Goal: Transaction & Acquisition: Purchase product/service

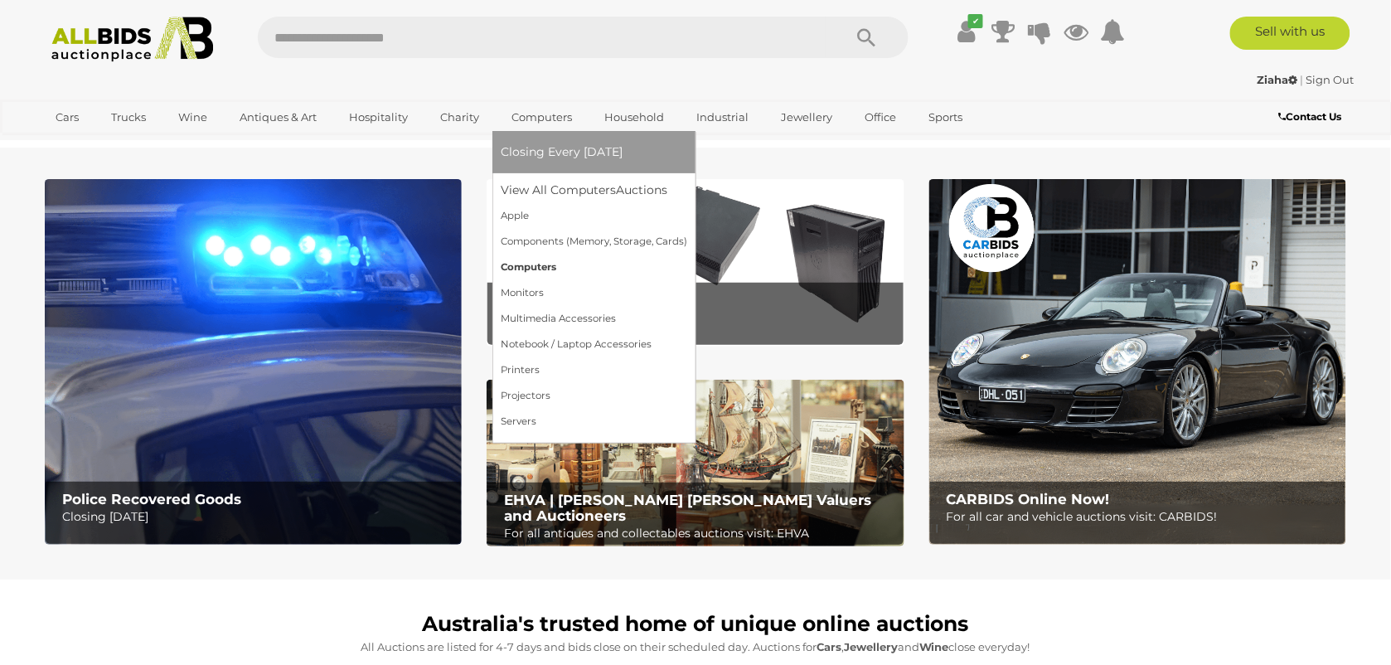
click at [530, 268] on link "Computers" at bounding box center [594, 267] width 186 height 26
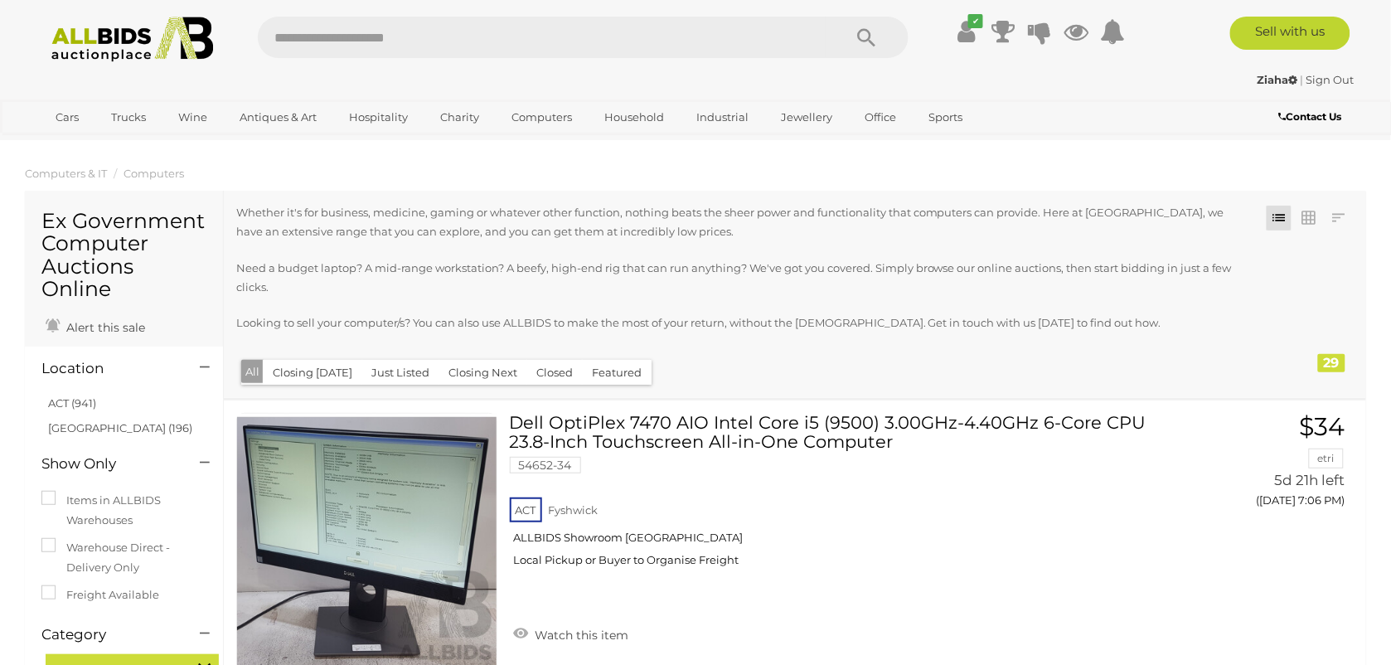
click at [1316, 224] on link at bounding box center [1308, 218] width 25 height 25
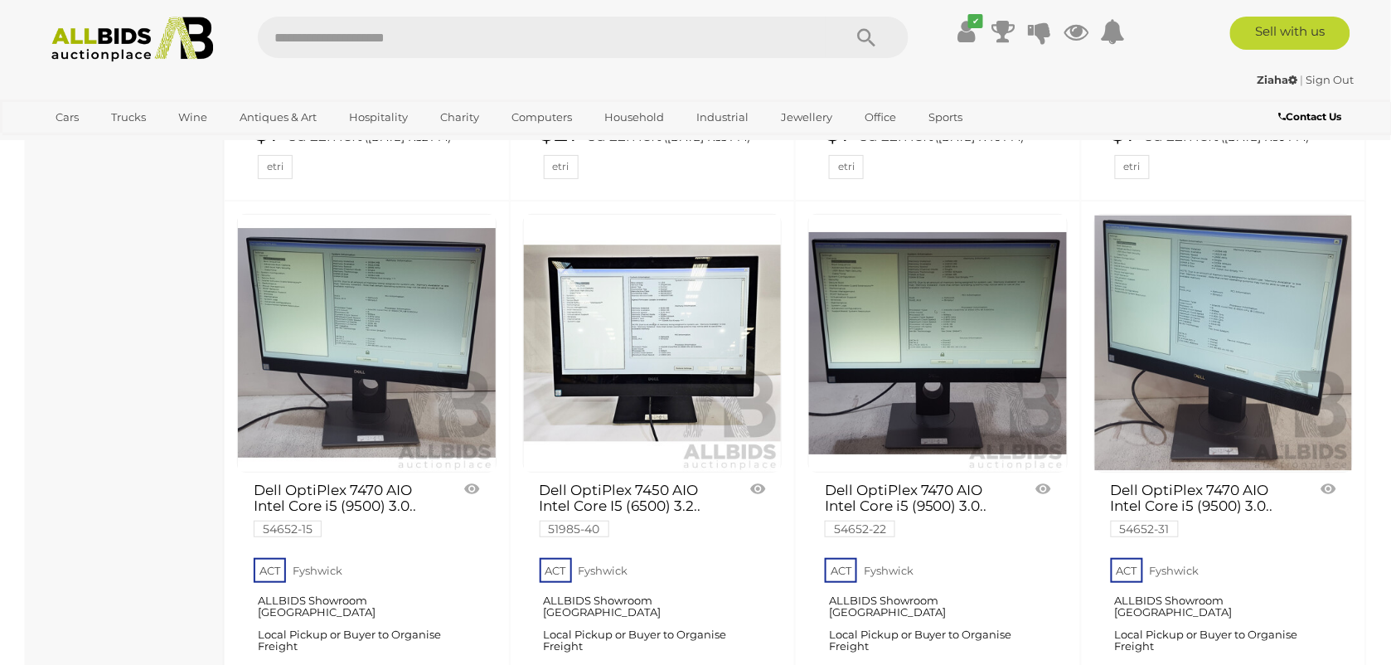
scroll to position [1968, 0]
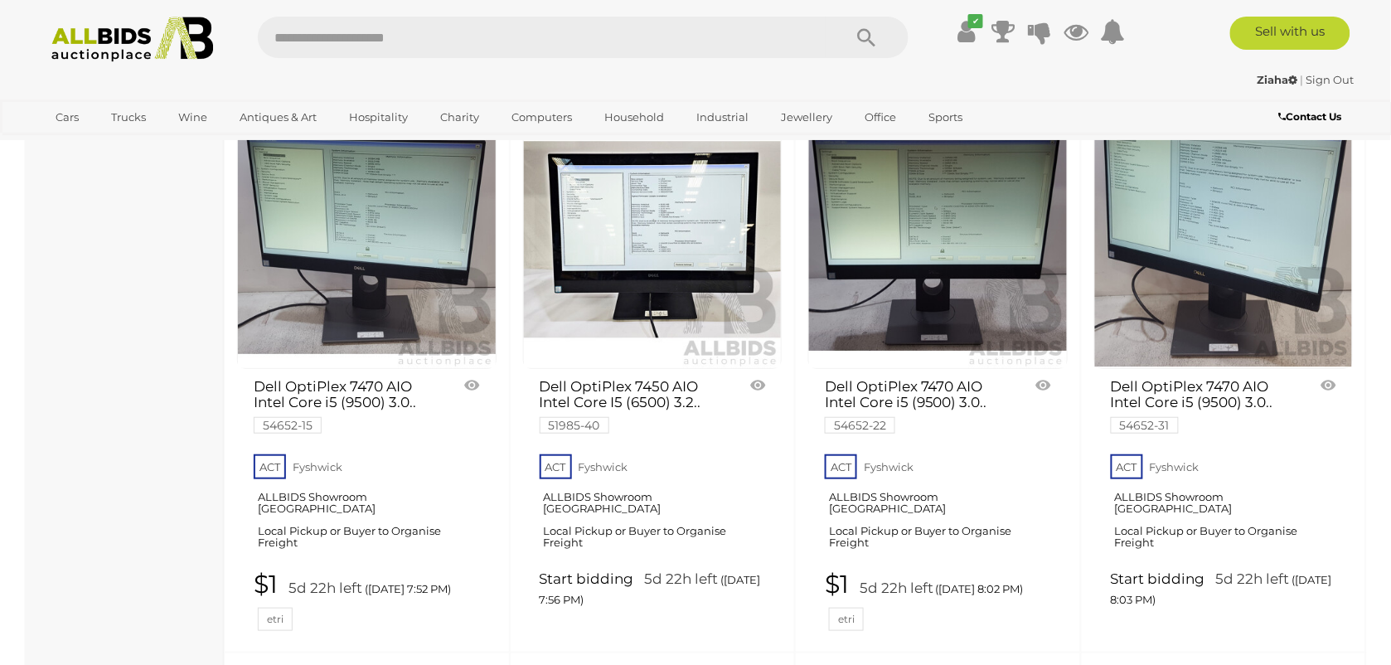
click at [1212, 241] on img at bounding box center [1224, 240] width 258 height 258
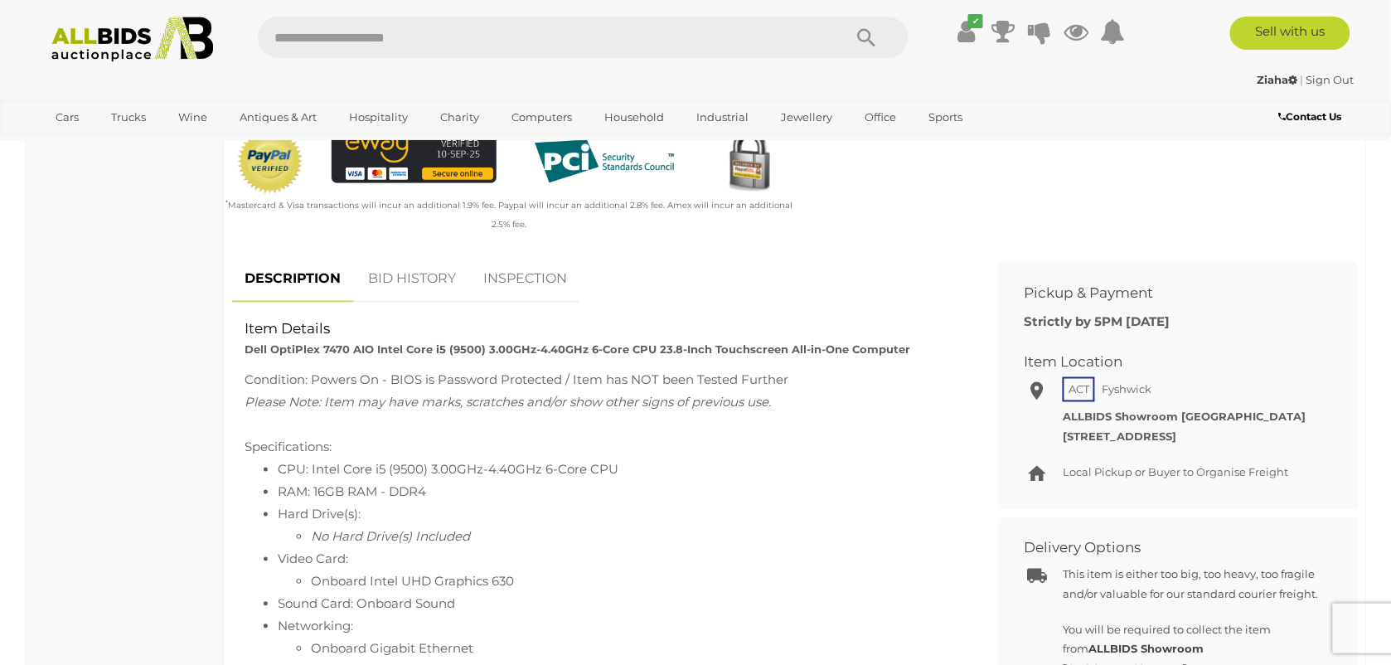
scroll to position [622, 0]
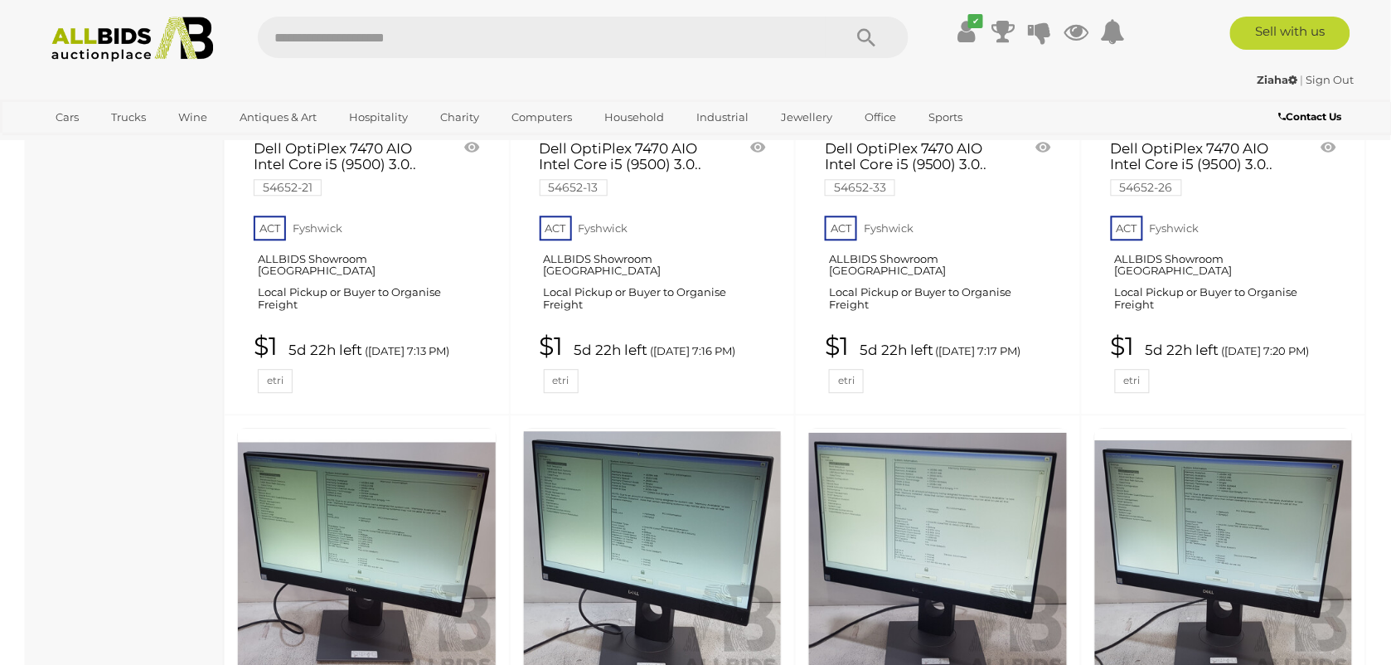
scroll to position [1948, 0]
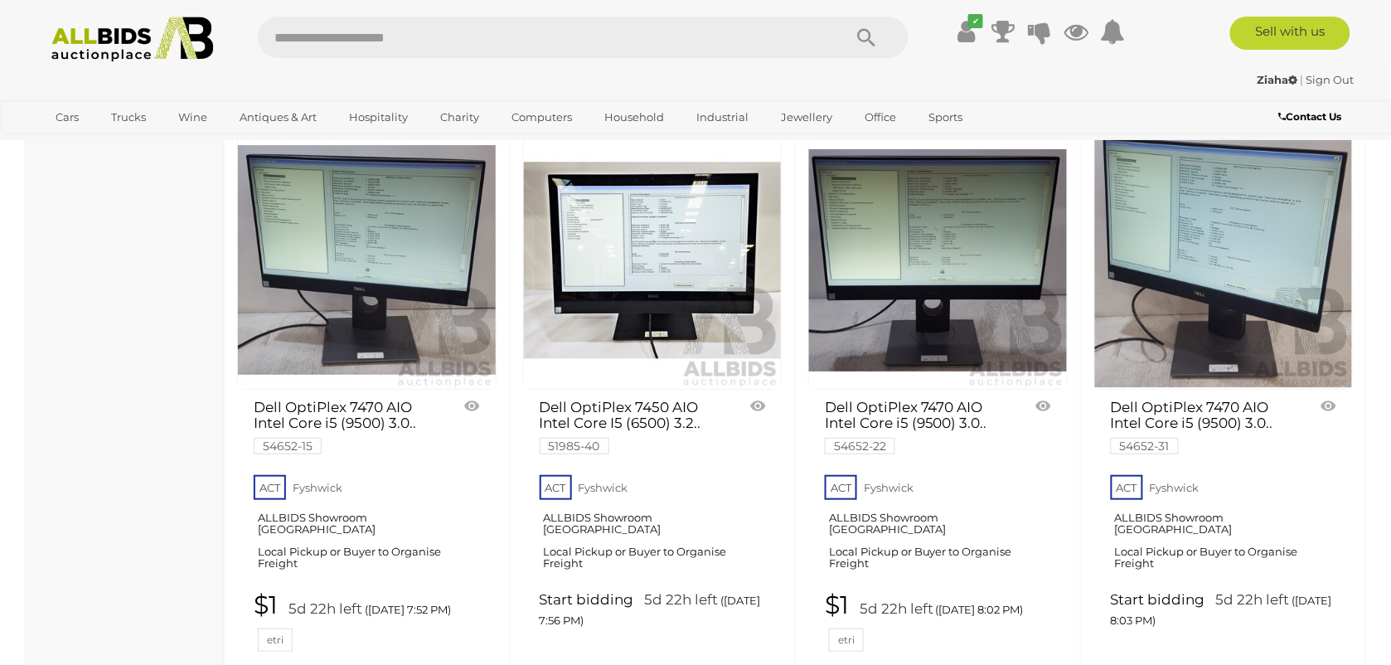
click at [941, 235] on link at bounding box center [937, 260] width 259 height 259
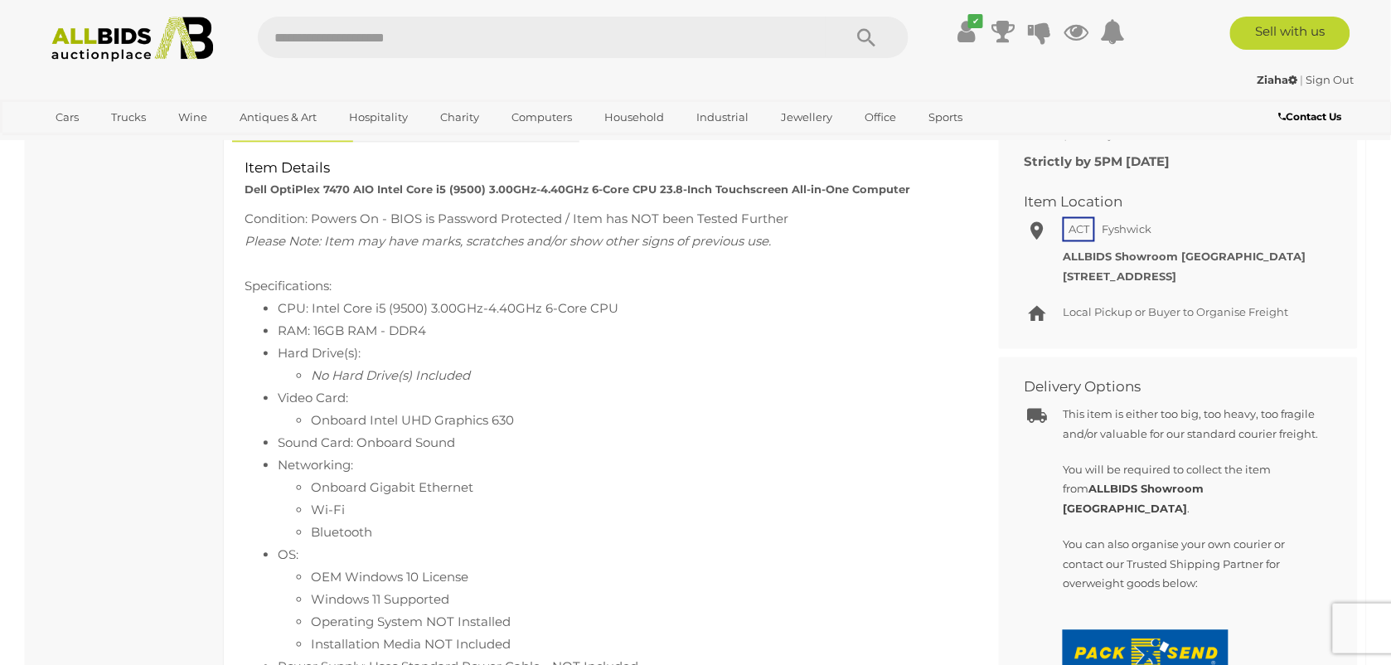
scroll to position [725, 0]
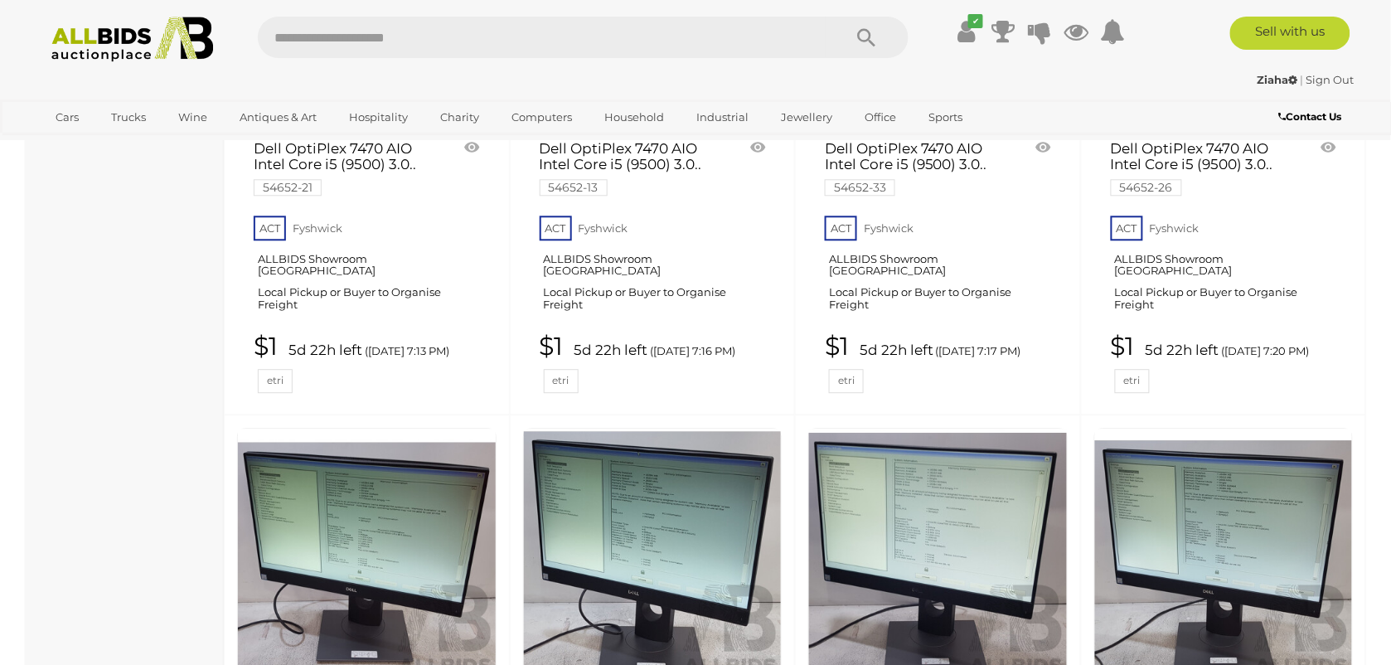
scroll to position [1948, 0]
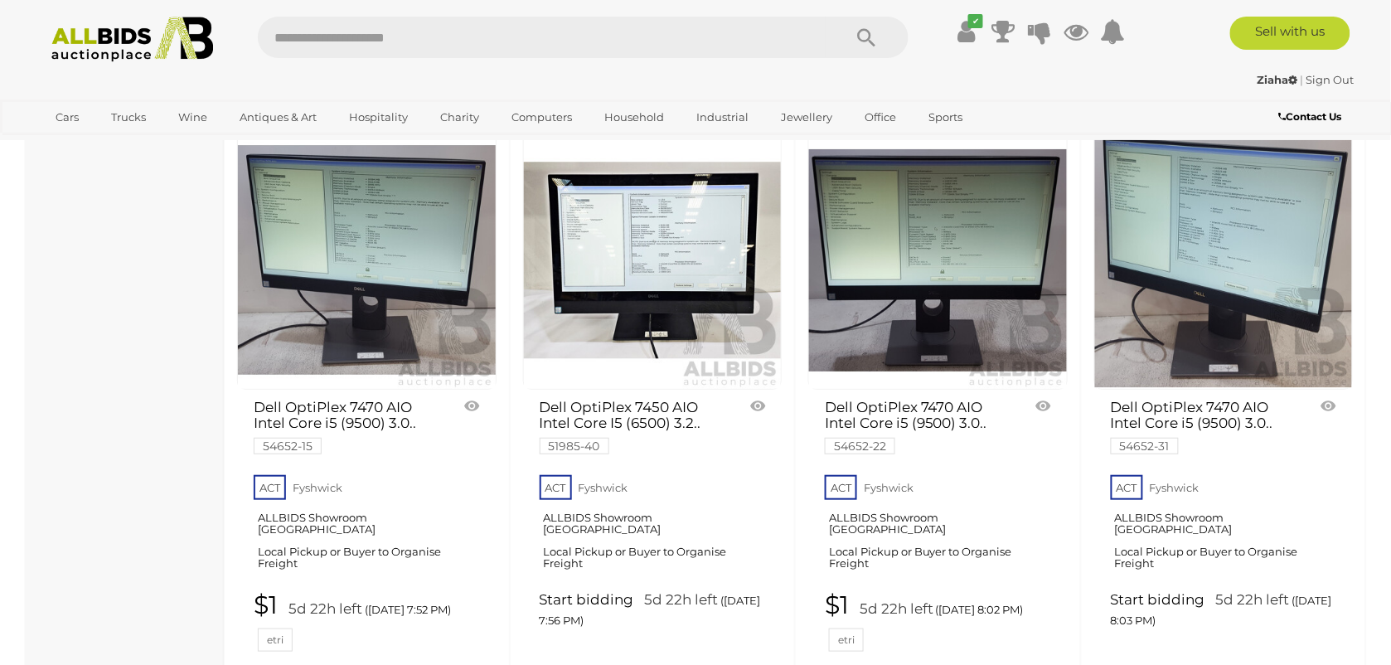
click at [1207, 228] on link at bounding box center [1223, 260] width 259 height 259
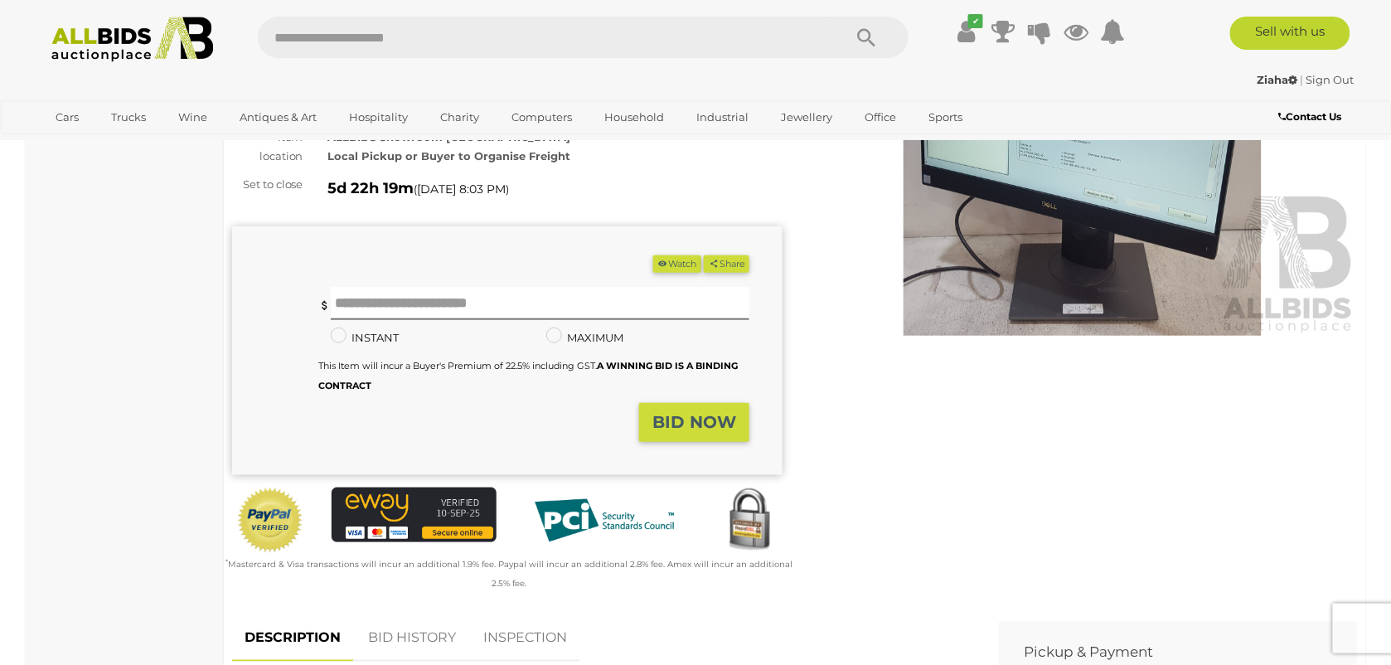
scroll to position [207, 0]
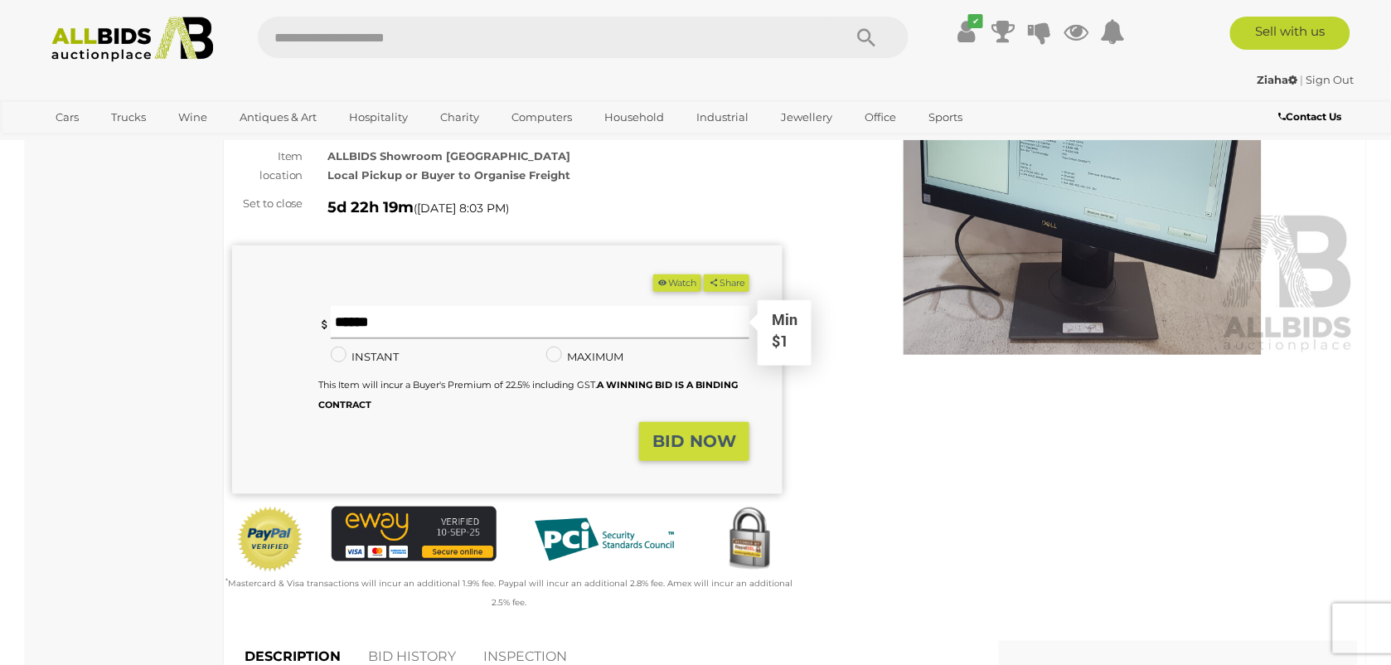
click at [399, 312] on input "text" at bounding box center [540, 322] width 419 height 33
type input "**"
click at [696, 445] on strong "BID NOW" at bounding box center [694, 441] width 84 height 20
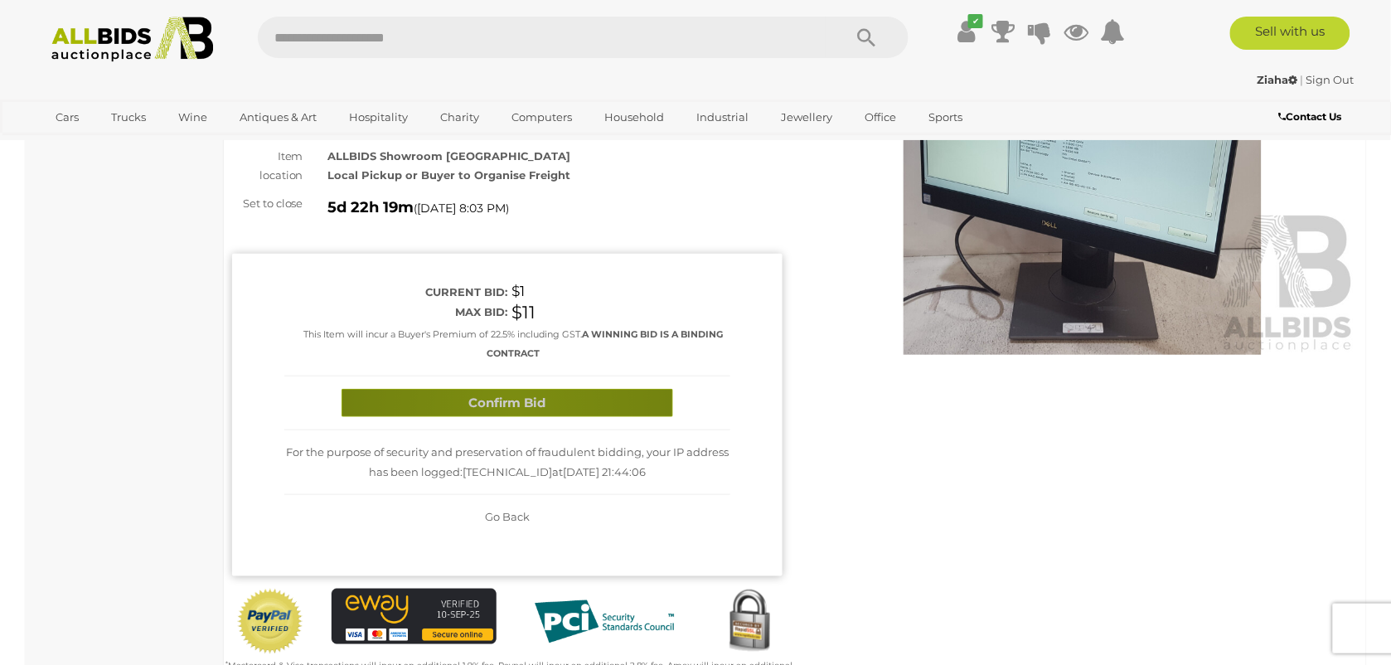
click at [515, 410] on button "Confirm Bid" at bounding box center [506, 403] width 331 height 29
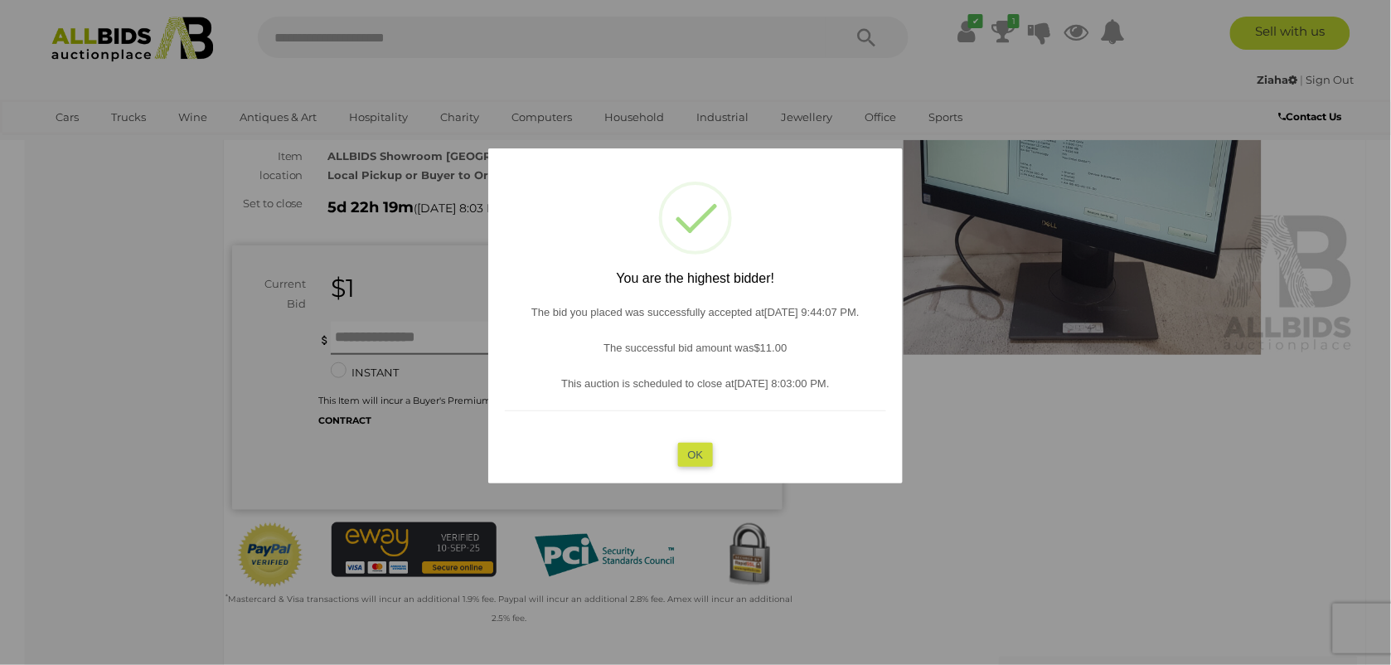
click at [685, 448] on button "OK" at bounding box center [696, 455] width 36 height 24
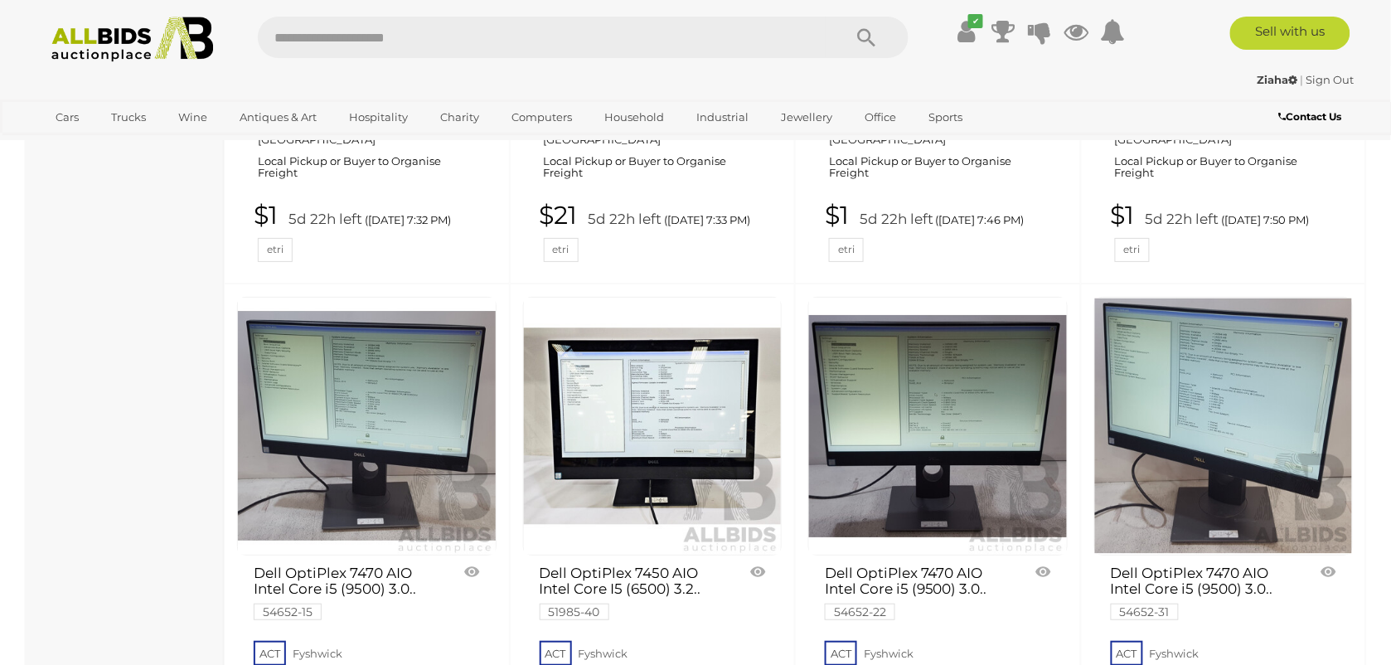
scroll to position [1740, 0]
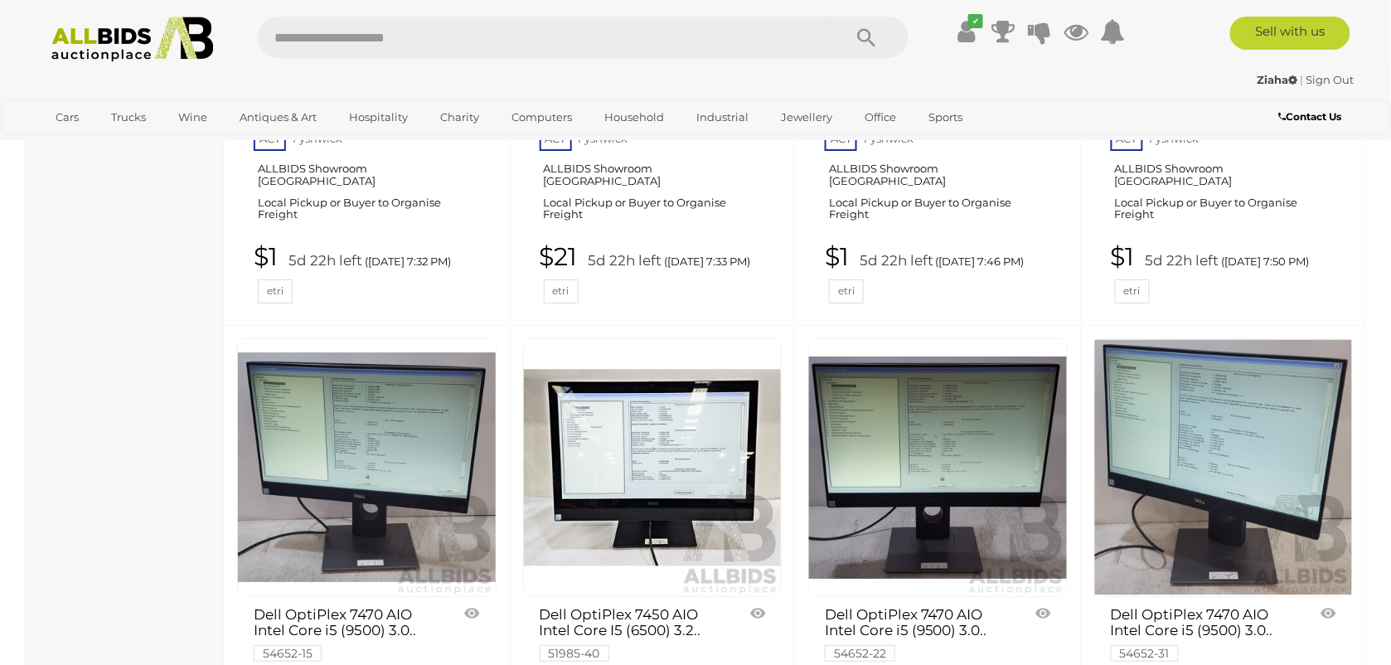
click at [1312, 454] on img at bounding box center [1224, 468] width 258 height 258
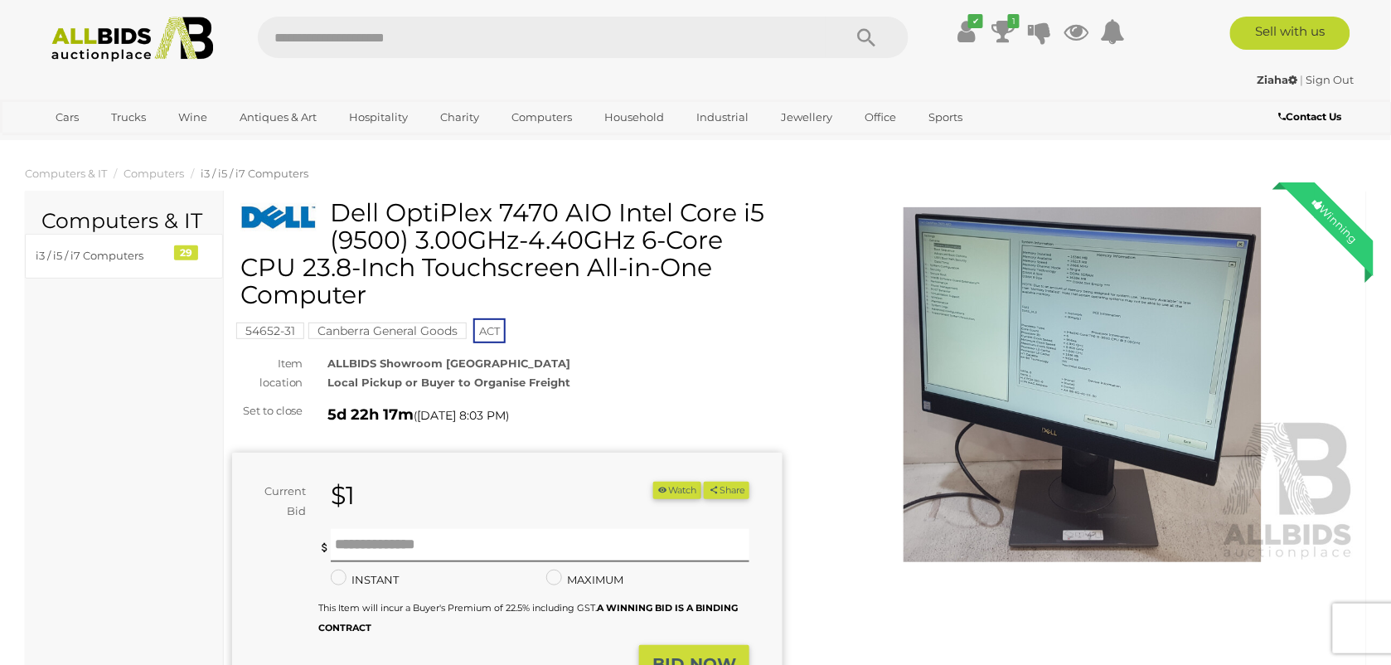
click at [1208, 413] on img at bounding box center [1082, 384] width 550 height 355
click at [1210, 413] on div at bounding box center [695, 328] width 1391 height 578
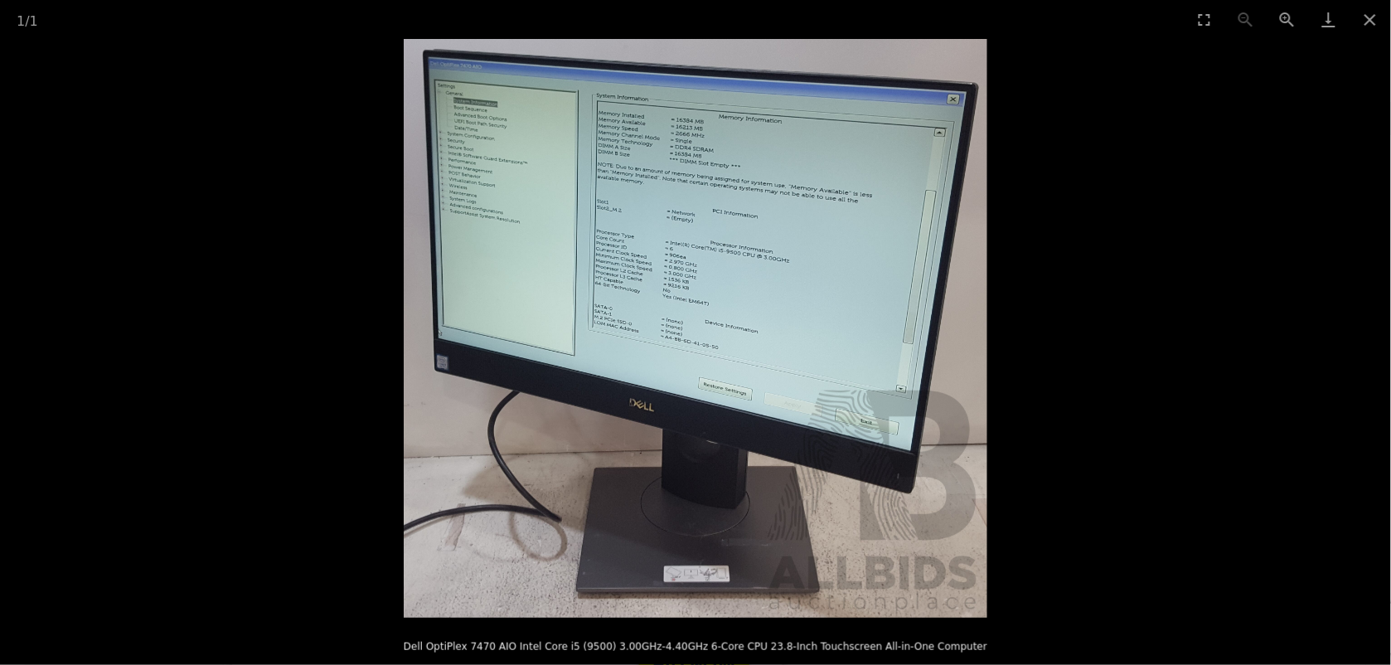
click at [769, 353] on img at bounding box center [695, 328] width 583 height 578
click at [771, 353] on img at bounding box center [695, 328] width 583 height 578
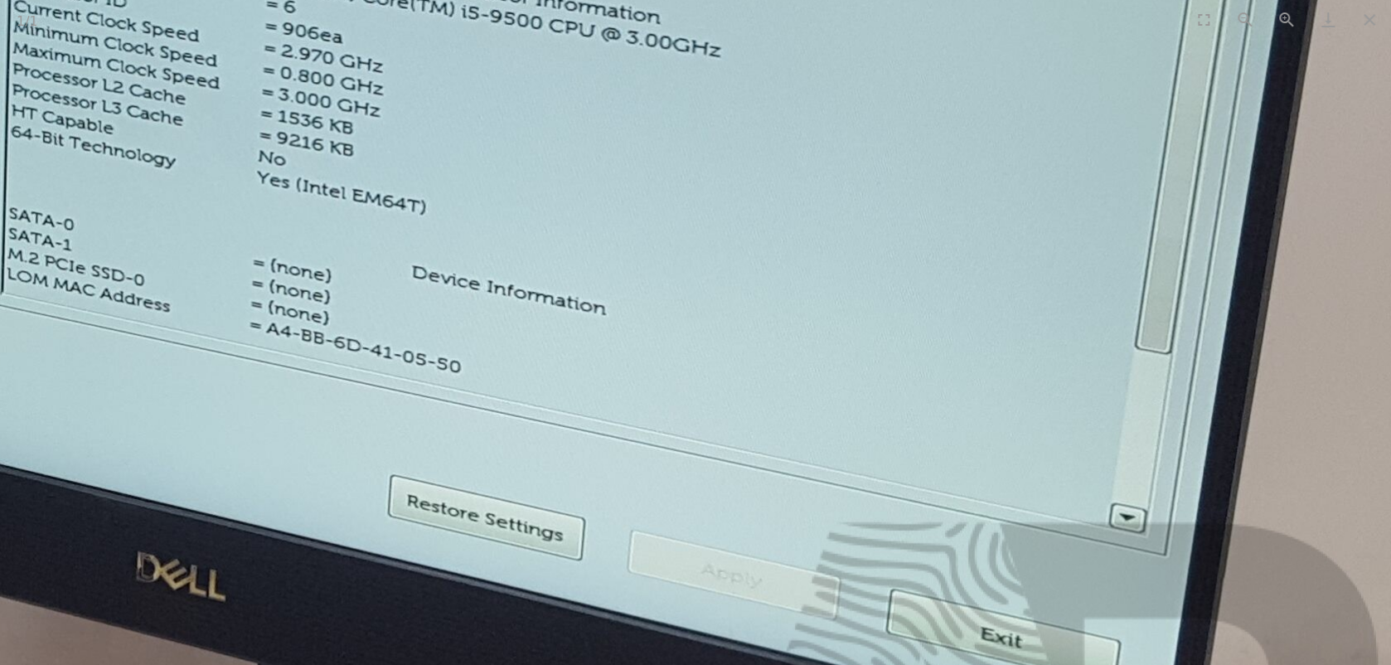
drag, startPoint x: 1062, startPoint y: 522, endPoint x: 935, endPoint y: 588, distance: 143.8
click at [936, 589] on img at bounding box center [376, 296] width 2130 height 2112
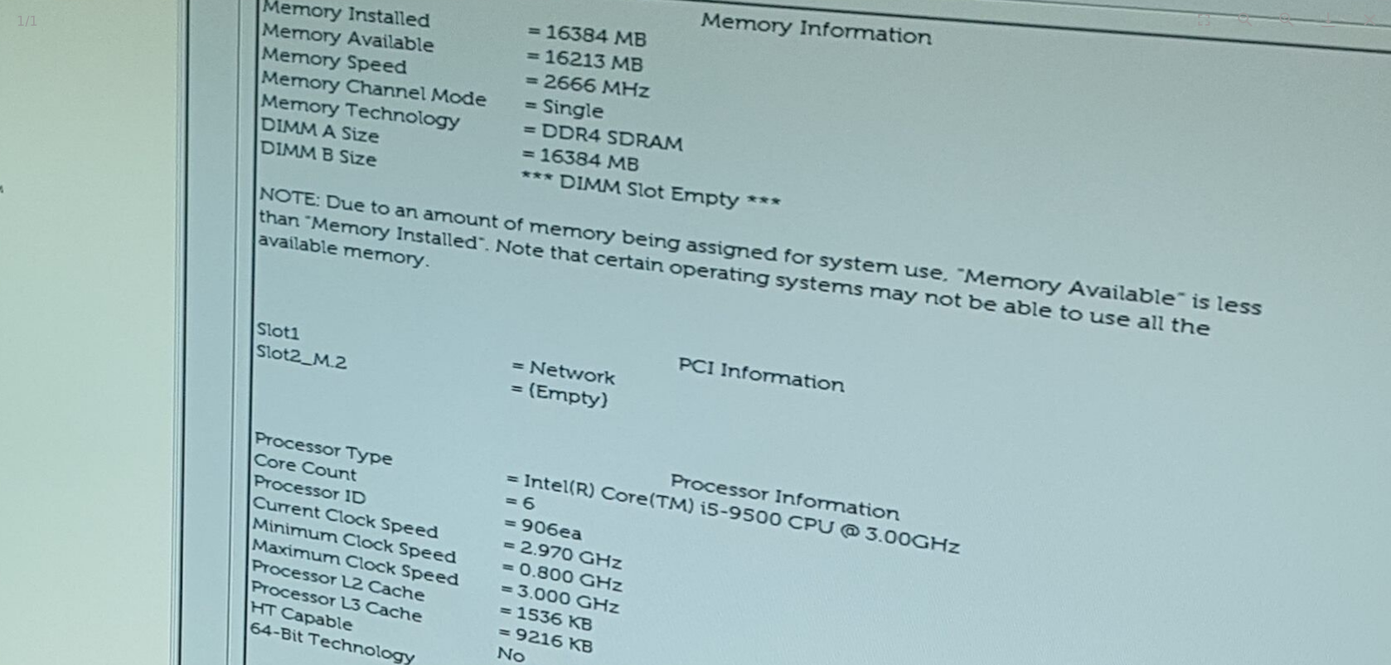
drag, startPoint x: 1030, startPoint y: 196, endPoint x: 1285, endPoint y: 651, distance: 521.3
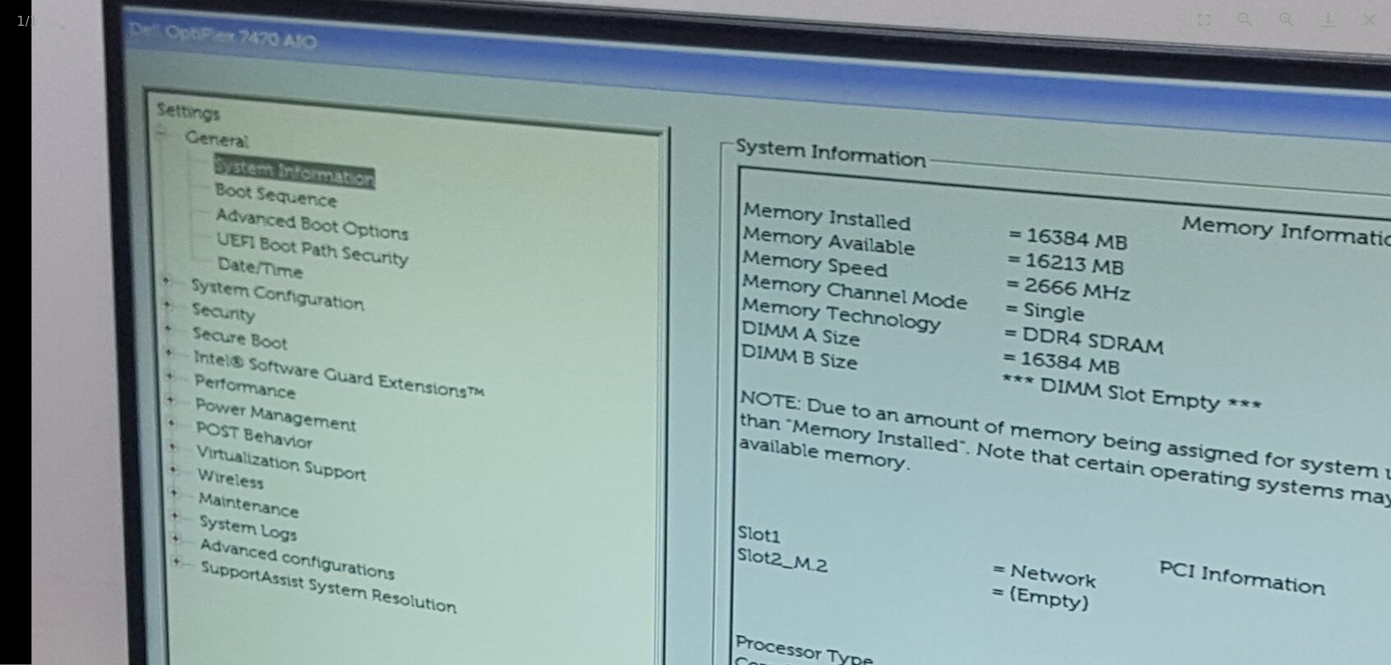
drag, startPoint x: 560, startPoint y: 473, endPoint x: 941, endPoint y: -65, distance: 659.5
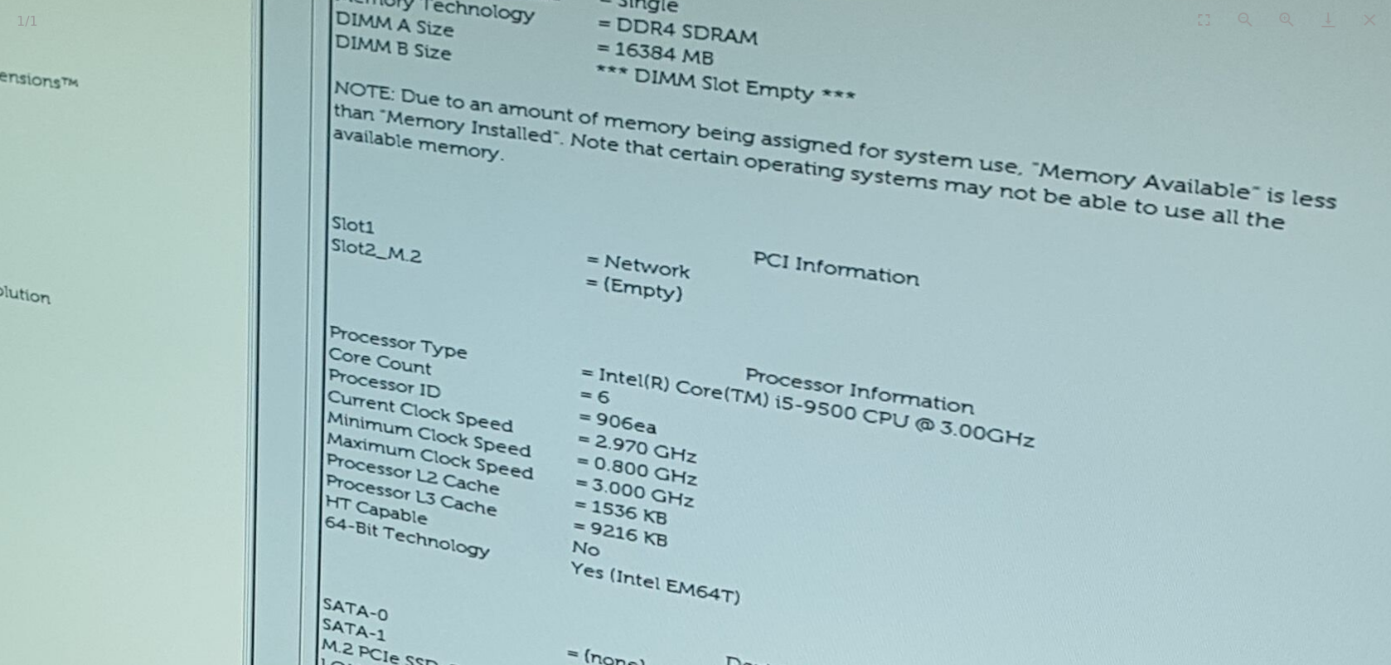
drag, startPoint x: 895, startPoint y: 106, endPoint x: 520, endPoint y: 562, distance: 590.0
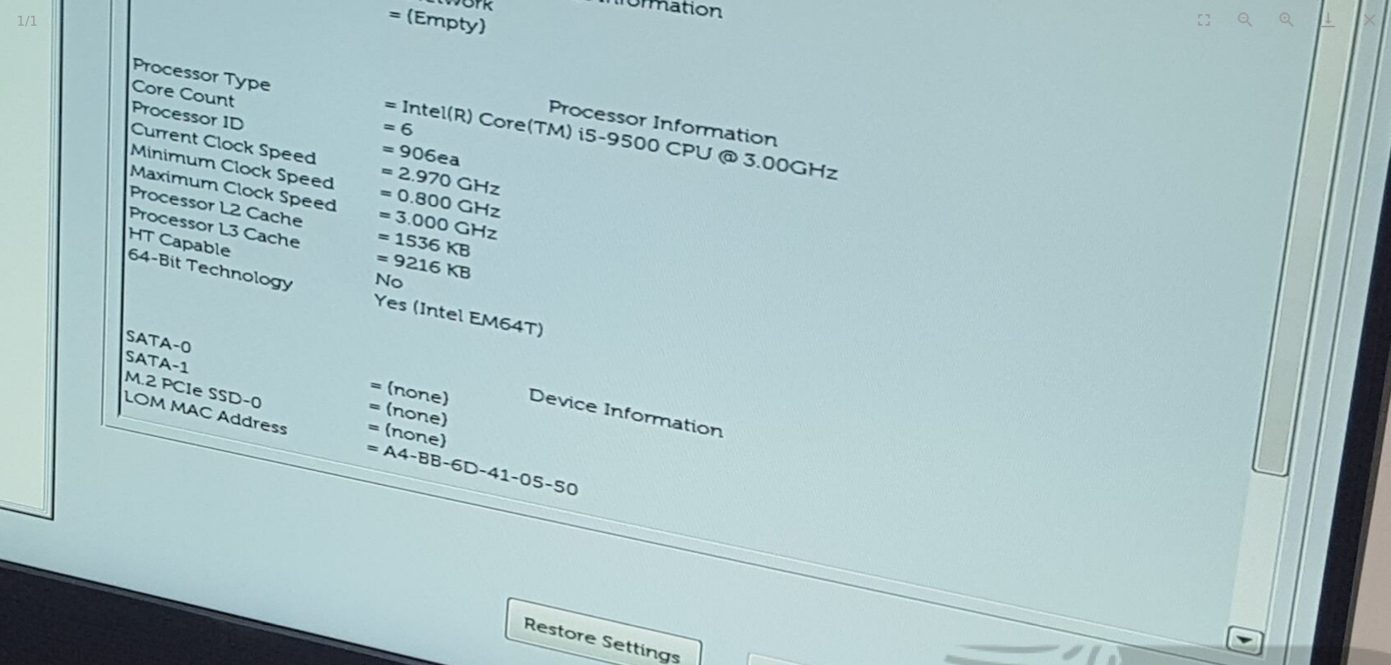
drag, startPoint x: 735, startPoint y: 581, endPoint x: 752, endPoint y: 17, distance: 564.6
click at [752, 17] on div "1 / 1 Dell OptiPlex 7470 AIO Intel Core i5 (9500) 3.00GHz-4.40GHz 6-Core CPU 23…" at bounding box center [695, 332] width 1391 height 665
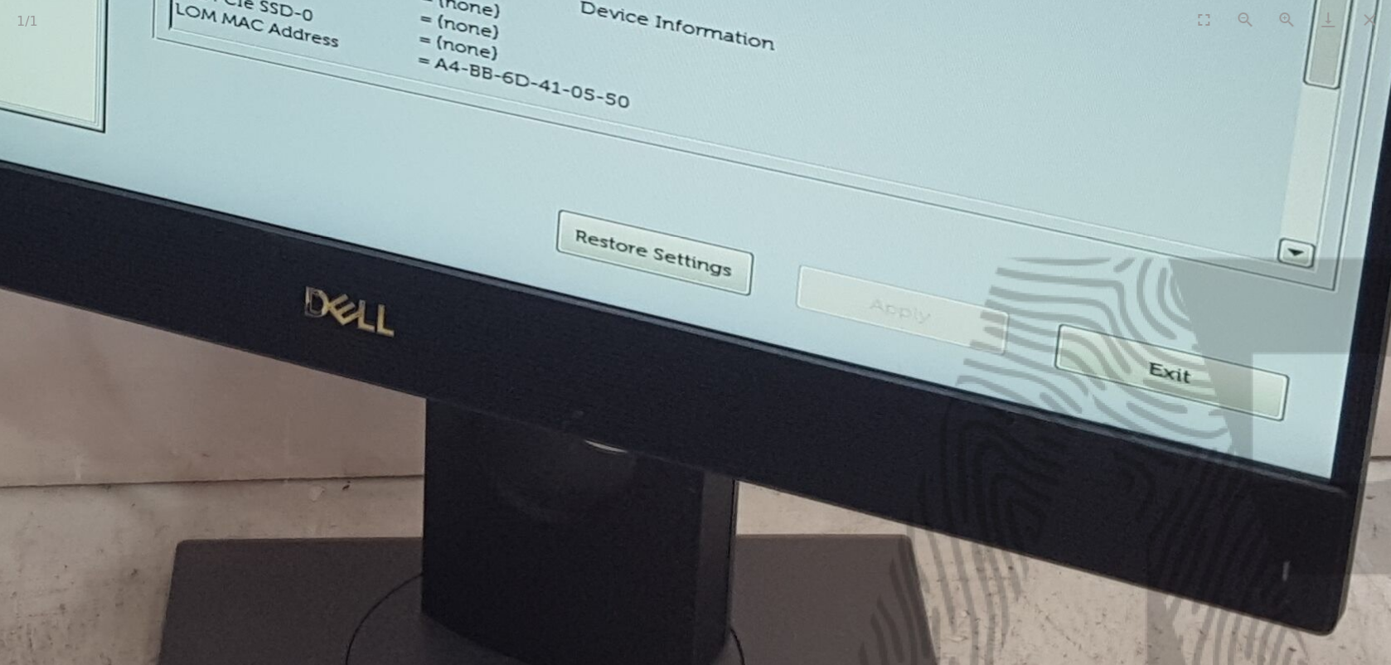
drag, startPoint x: 714, startPoint y: 102, endPoint x: 757, endPoint y: 636, distance: 535.4
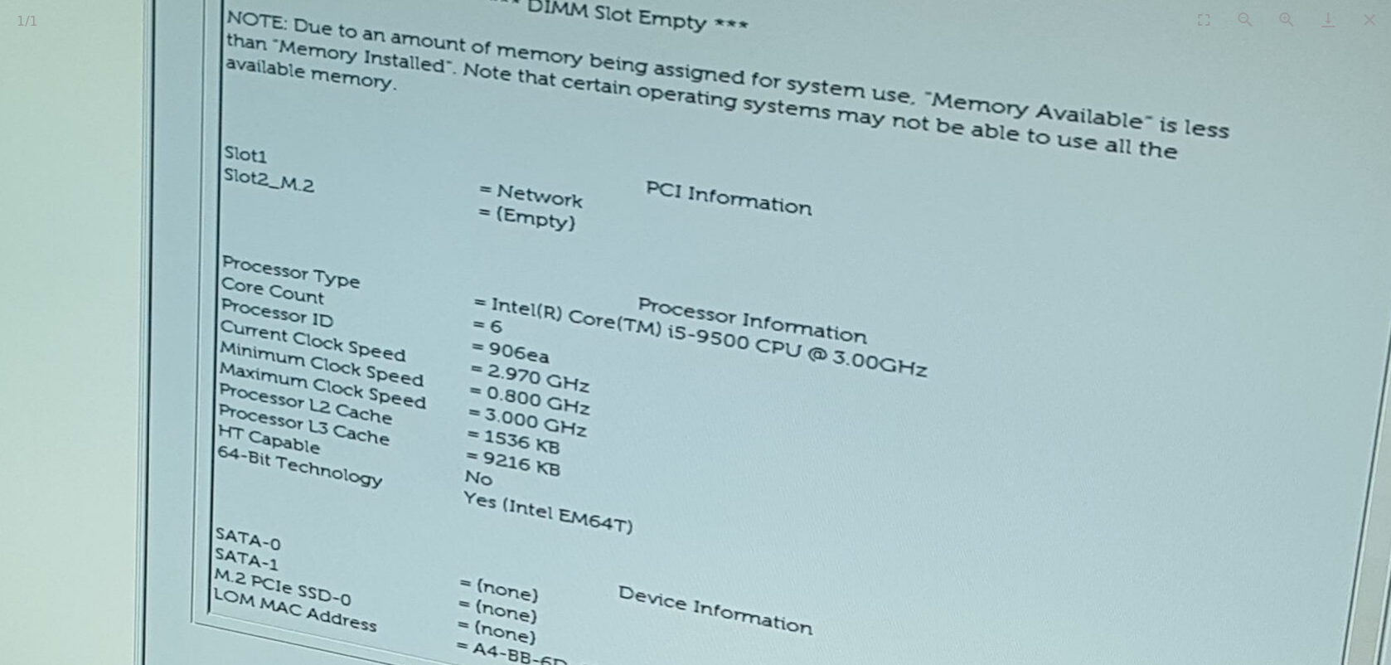
drag, startPoint x: 763, startPoint y: 586, endPoint x: 791, endPoint y: 150, distance: 436.8
click at [792, 148] on img at bounding box center [583, 616] width 2130 height 2112
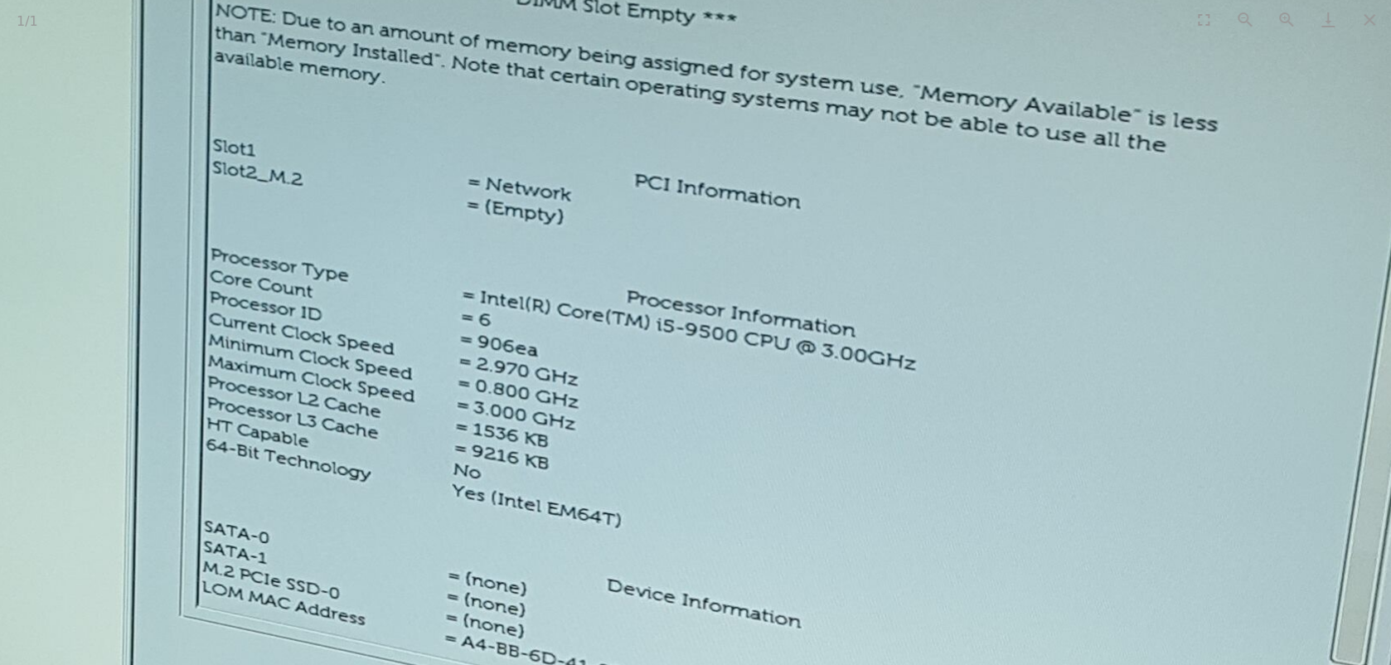
drag, startPoint x: 726, startPoint y: 206, endPoint x: 714, endPoint y: 398, distance: 192.6
click at [714, 398] on img at bounding box center [572, 609] width 2130 height 2112
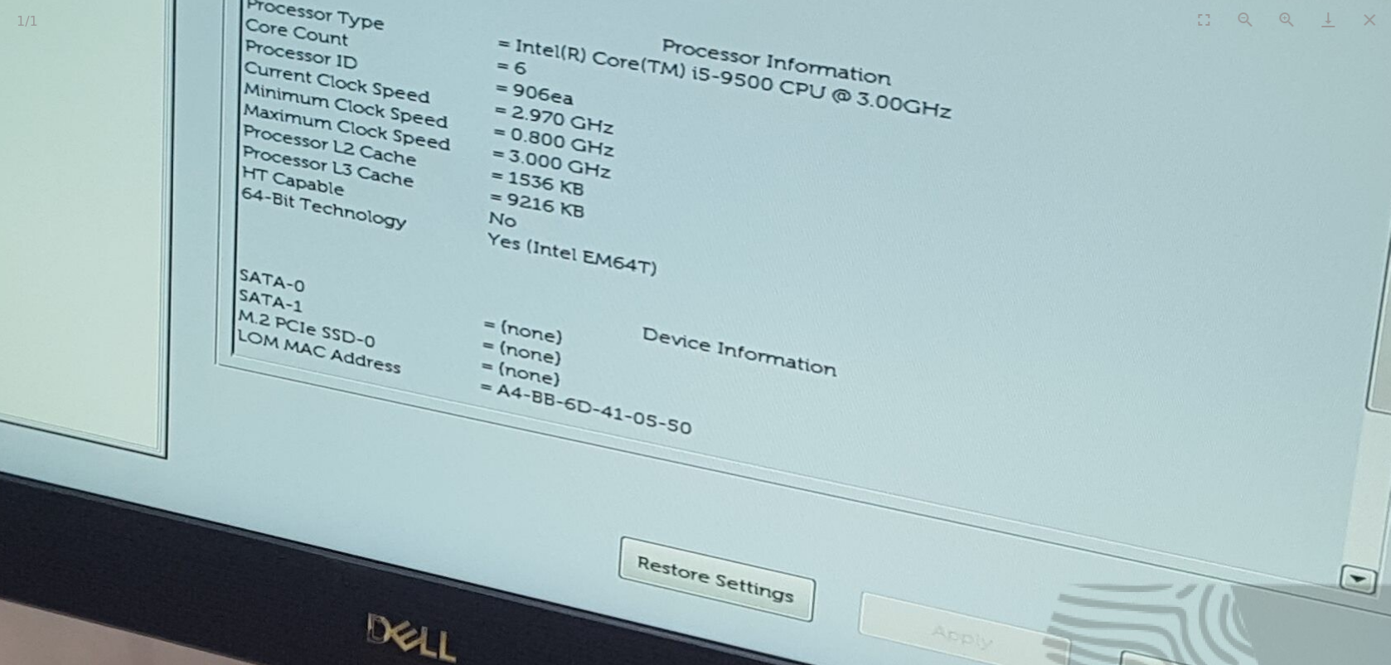
drag, startPoint x: 672, startPoint y: 522, endPoint x: 686, endPoint y: 254, distance: 268.1
click at [686, 254] on img at bounding box center [608, 357] width 2130 height 2112
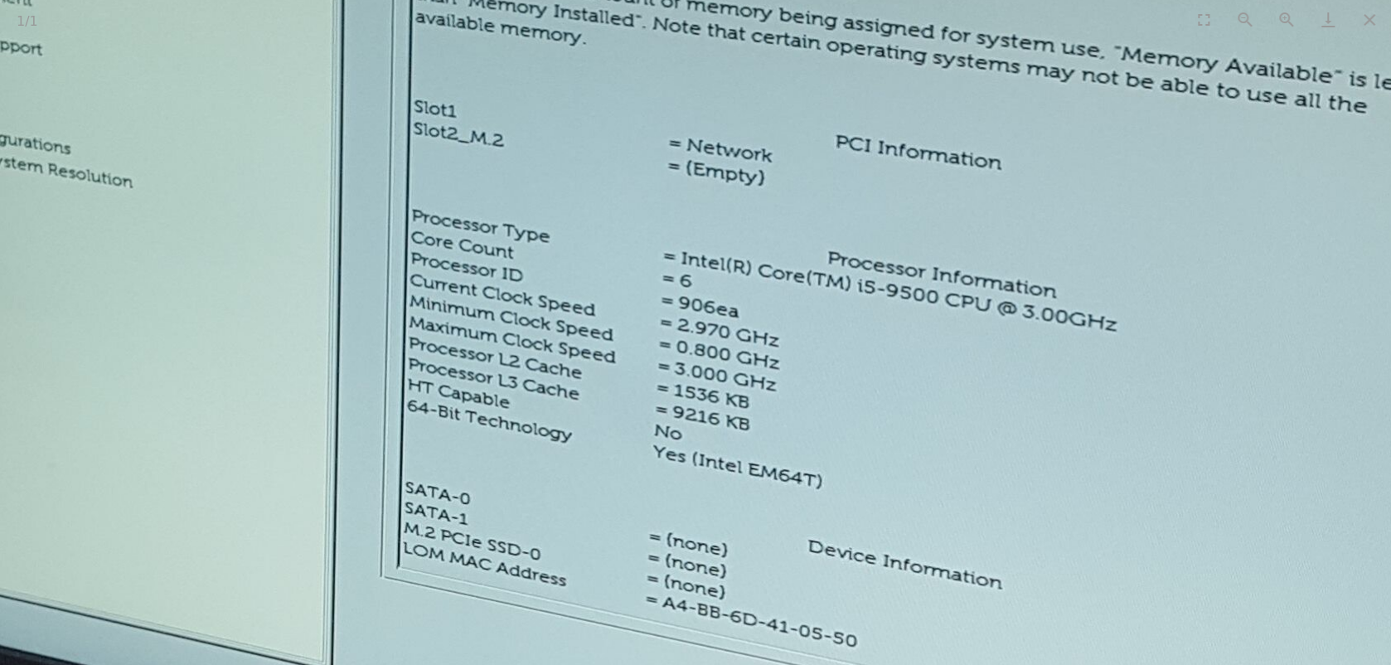
drag, startPoint x: 578, startPoint y: 233, endPoint x: 653, endPoint y: 498, distance: 275.5
click at [740, 556] on img at bounding box center [772, 570] width 2130 height 2112
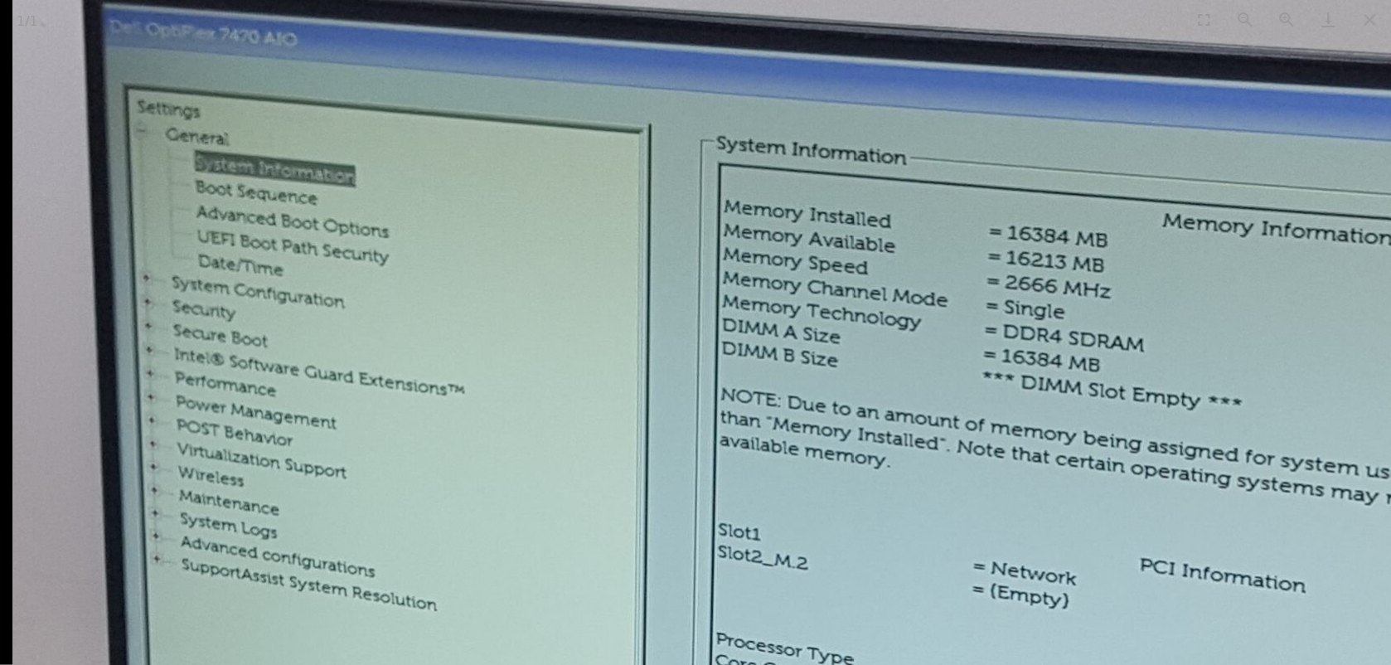
drag, startPoint x: 402, startPoint y: 259, endPoint x: 707, endPoint y: 462, distance: 365.9
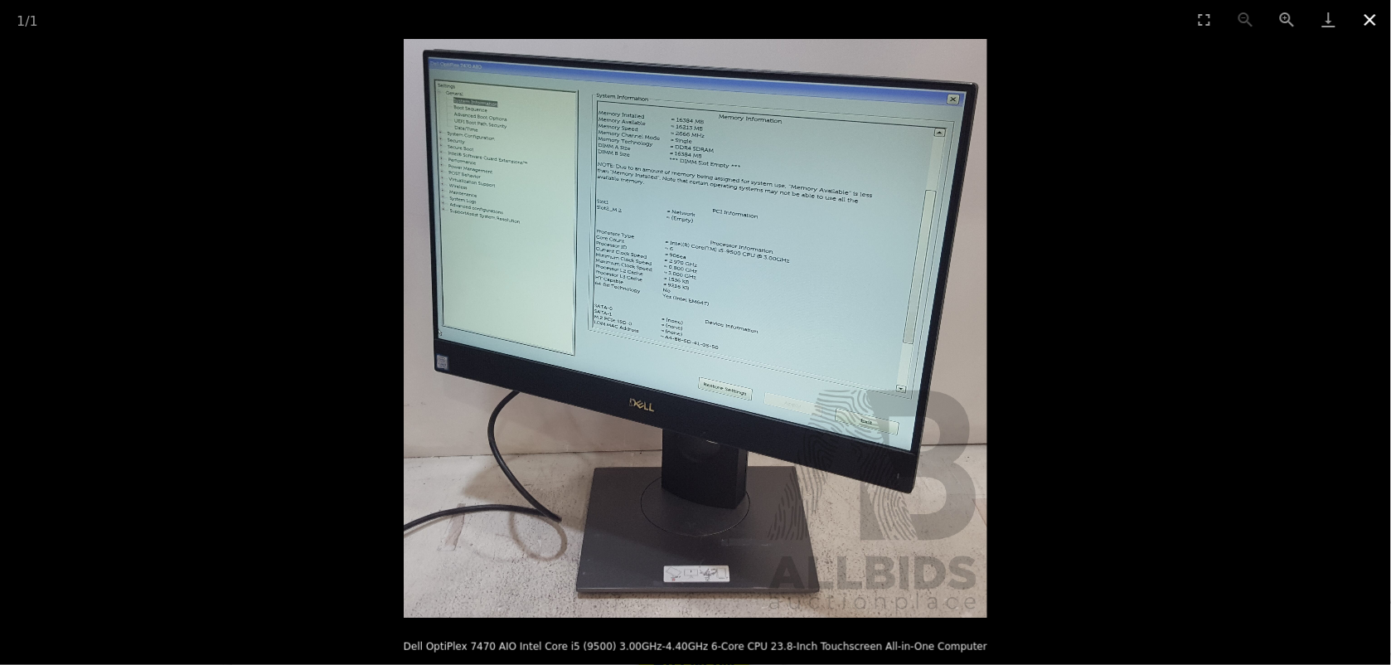
click at [1367, 22] on button "Close gallery" at bounding box center [1369, 19] width 41 height 39
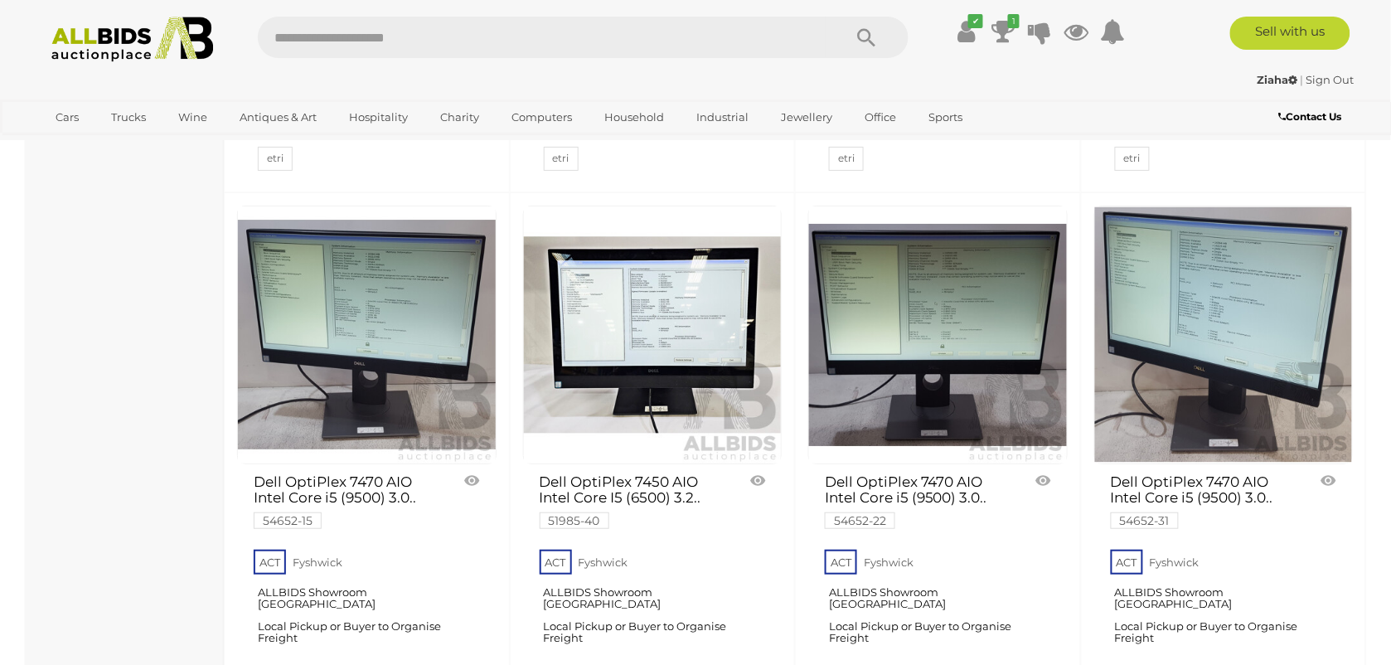
scroll to position [1865, 0]
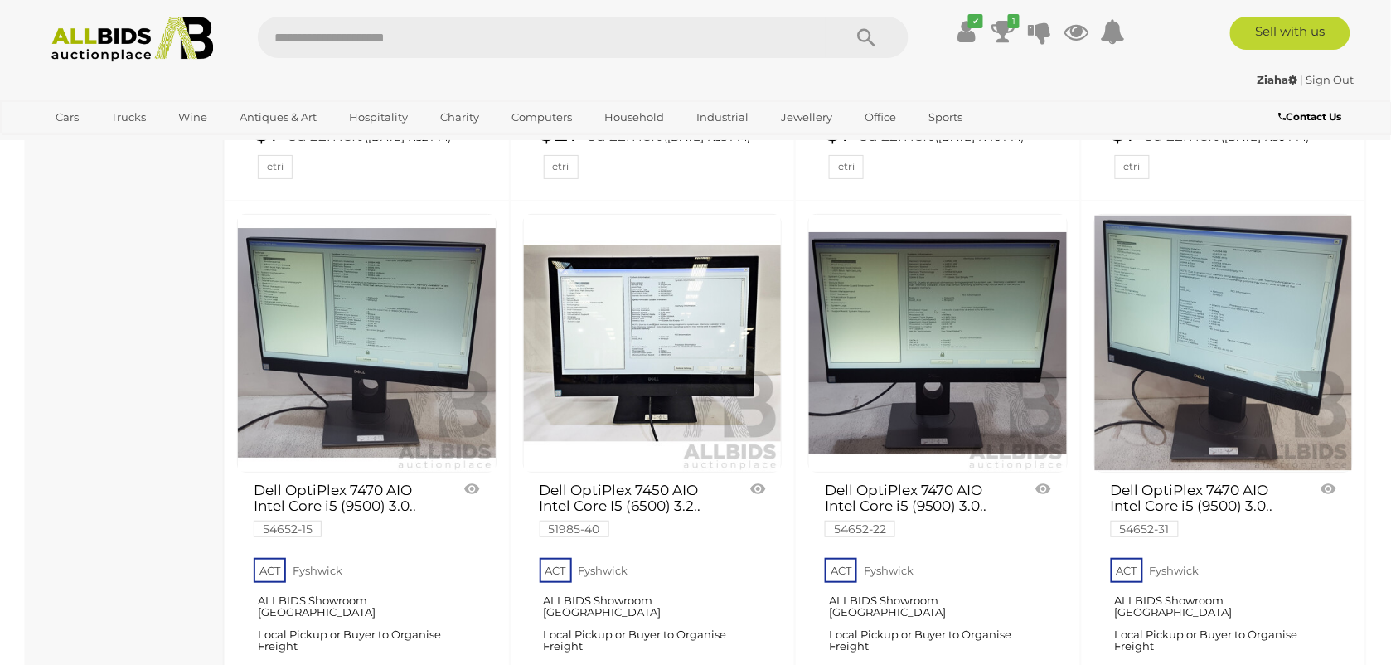
click at [1190, 267] on link at bounding box center [1223, 343] width 259 height 259
